Goal: Task Accomplishment & Management: Use online tool/utility

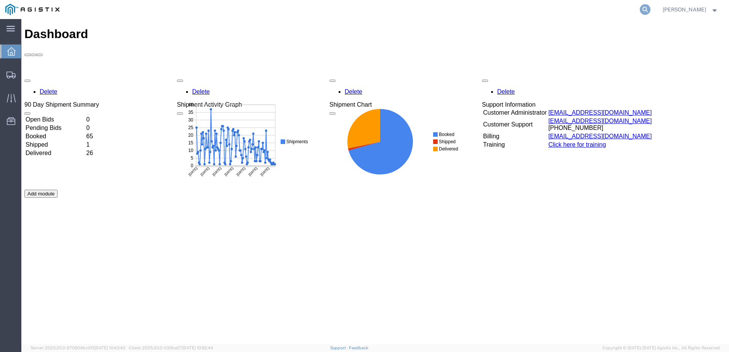
click at [651, 10] on icon at bounding box center [645, 9] width 11 height 11
click at [462, 9] on input "search" at bounding box center [524, 9] width 232 height 18
paste input "530395288"
type input "530395288"
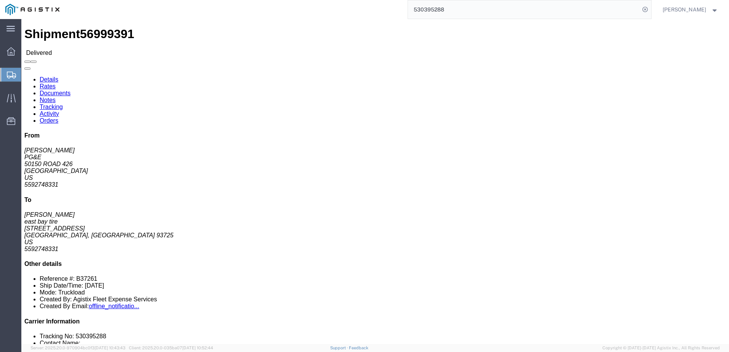
click span
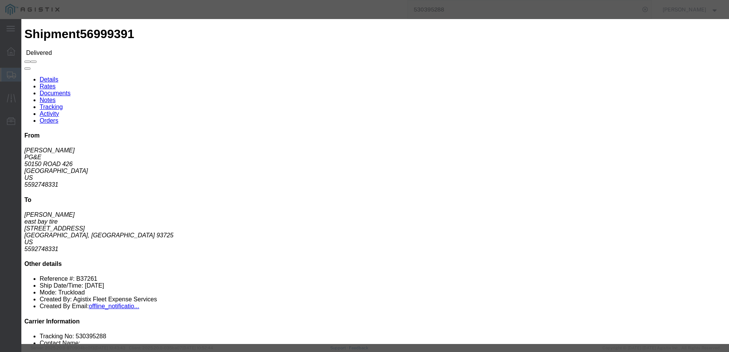
click input "text"
type input "[EMAIL_ADDRESS][DOMAIN_NAME]"
drag, startPoint x: 244, startPoint y: 106, endPoint x: 247, endPoint y: 92, distance: 14.0
click input "PGE Fleet Bill Of Lading"
checkbox input "true"
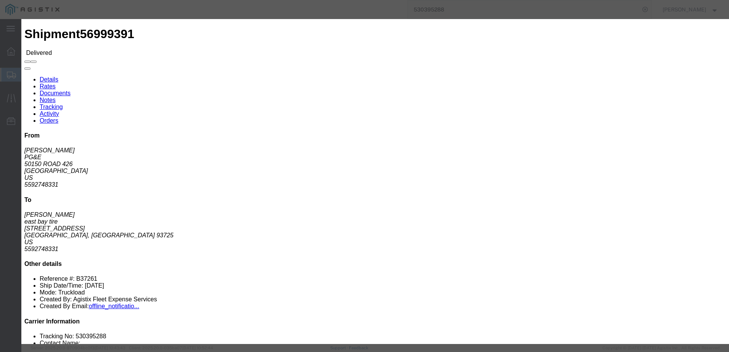
click input "Send a copy to my email."
checkbox input "true"
click button "Send"
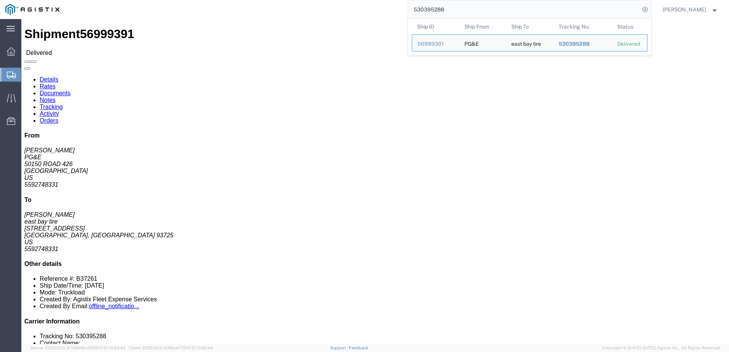
drag, startPoint x: 491, startPoint y: 13, endPoint x: 403, endPoint y: 7, distance: 87.9
click at [406, 8] on div "530395288 Ship ID Ship From Ship To Tracking Nu. Status Ship ID 56999391 Ship F…" at bounding box center [358, 9] width 587 height 19
paste input "413627"
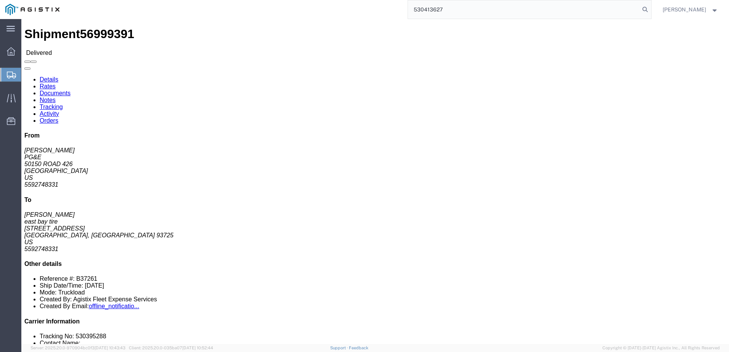
type input "530413627"
click span
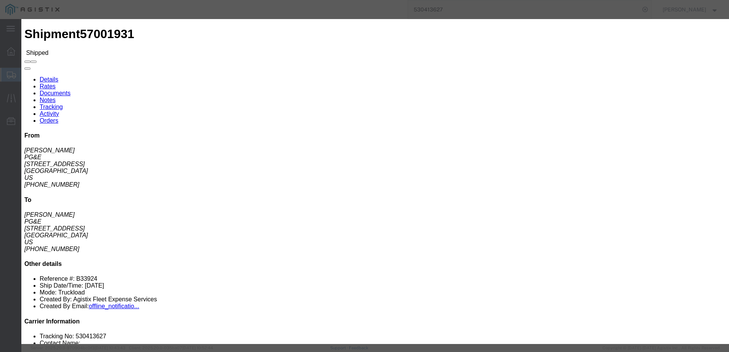
click input "text"
type input "mzarco@e[[;er"
type input "[EMAIL_ADDRESS][DOMAIN_NAME]"
click input "PGE Fleet Bill Of Lading"
checkbox input "true"
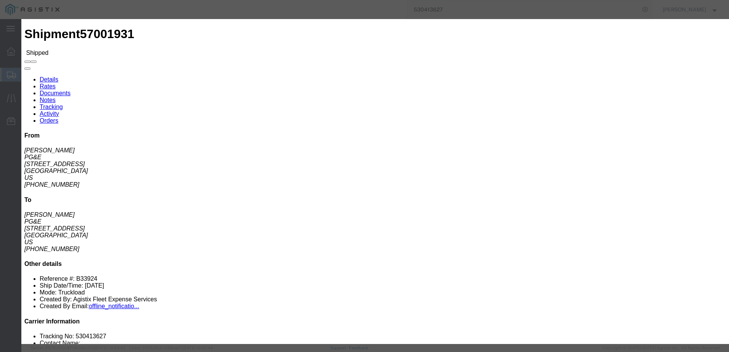
click input "Send a copy to my email."
checkbox input "true"
click button "Send"
